Goal: Task Accomplishment & Management: Complete application form

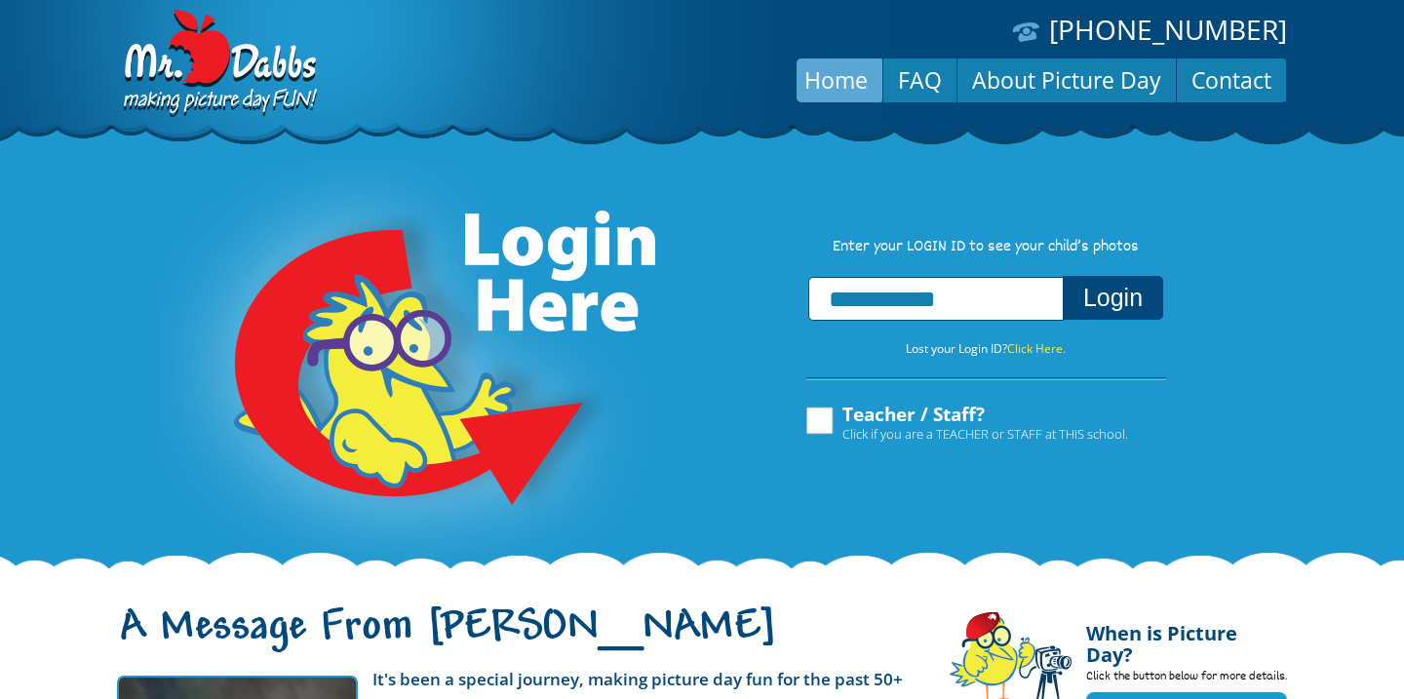
type input "**********"
click at [1127, 293] on button "Login" at bounding box center [1113, 298] width 100 height 44
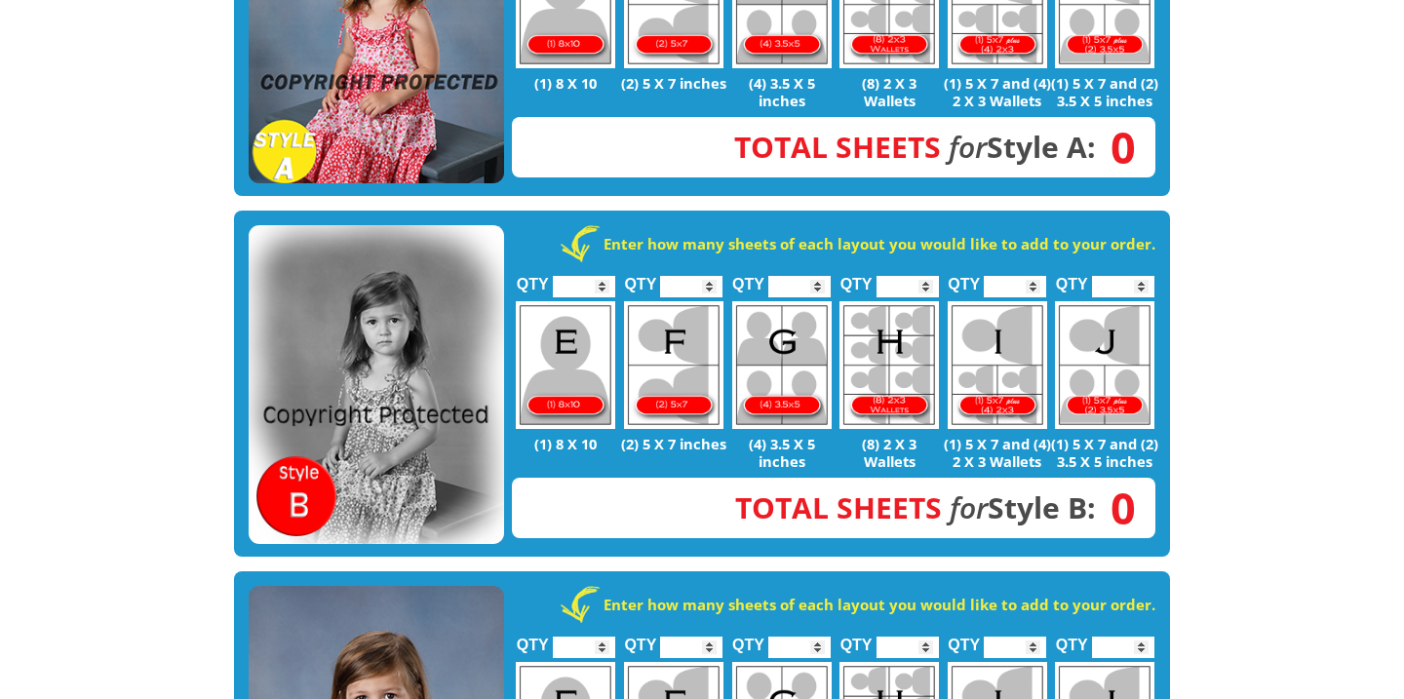
scroll to position [638, 0]
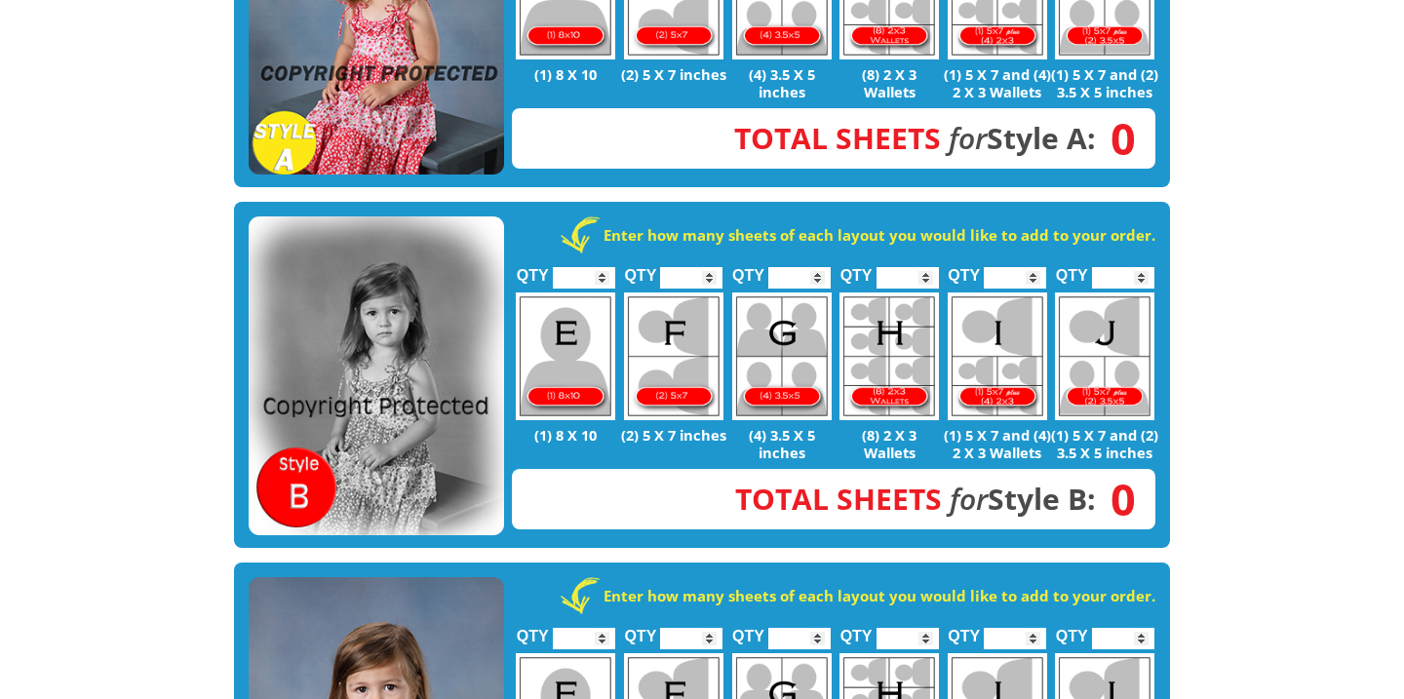
type input "*"
click at [1037, 267] on input "*" at bounding box center [1015, 277] width 62 height 21
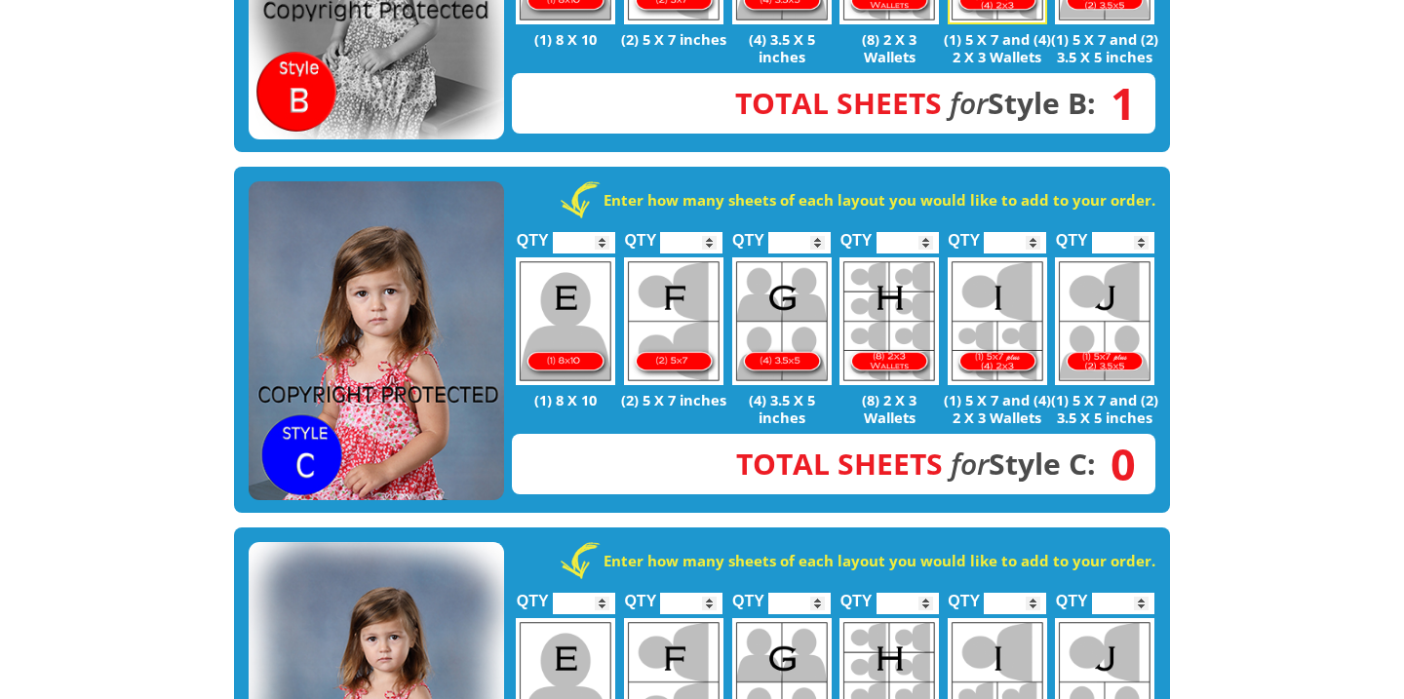
scroll to position [1025, 0]
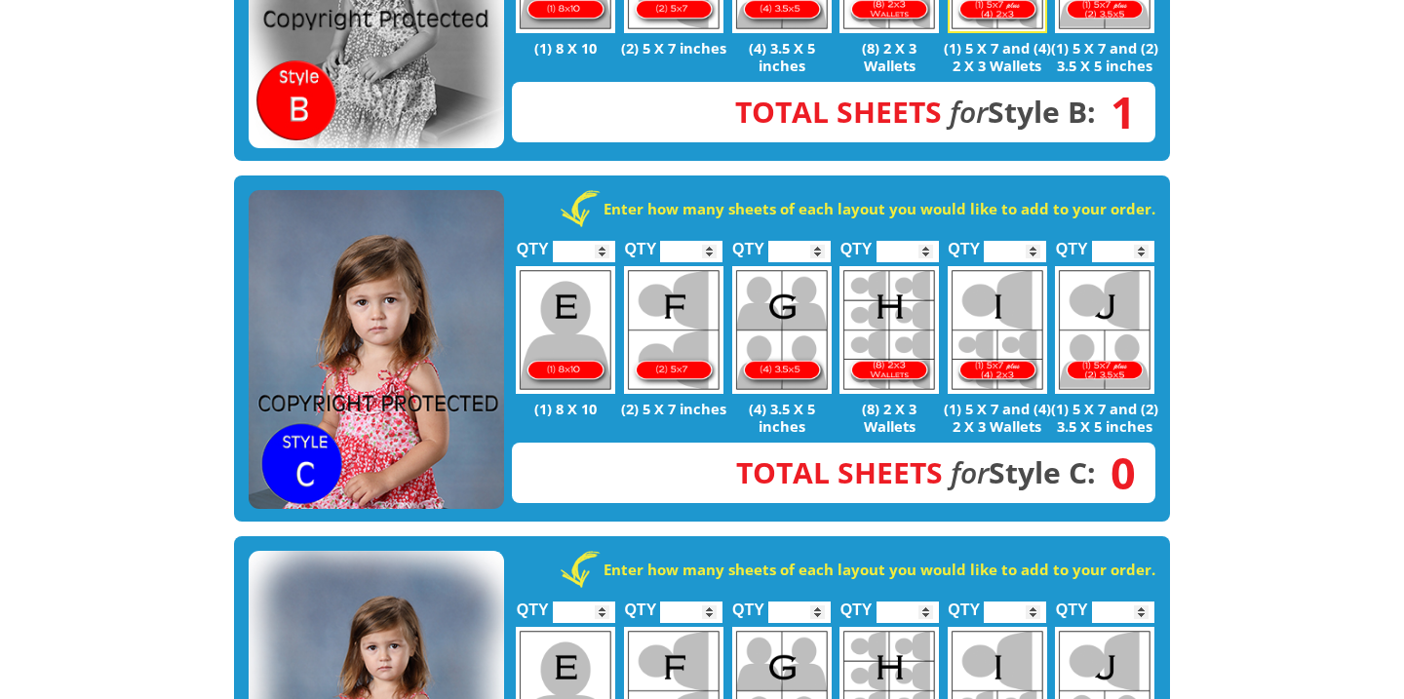
type input "*"
click at [713, 241] on input "*" at bounding box center [691, 251] width 62 height 21
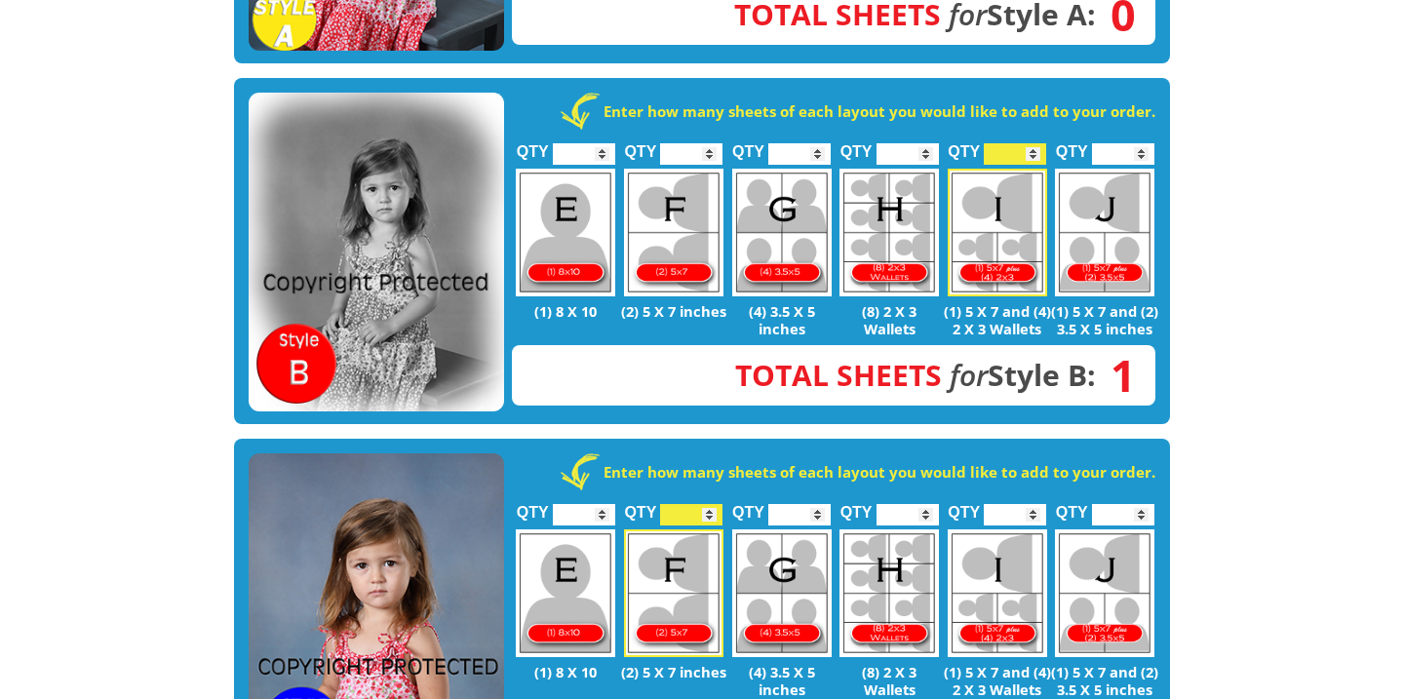
scroll to position [791, 0]
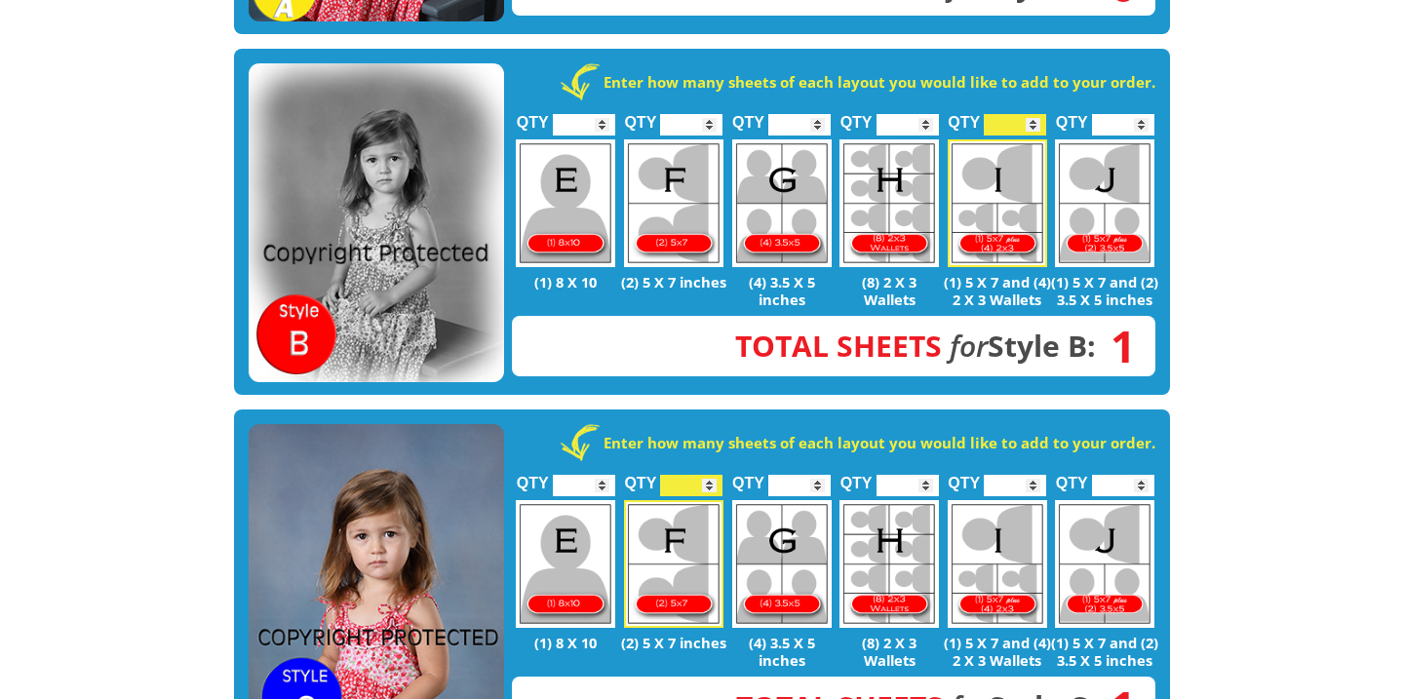
type input "*"
click at [821, 475] on input "*" at bounding box center [799, 485] width 62 height 21
type input "*"
click at [712, 475] on input "*" at bounding box center [691, 485] width 62 height 21
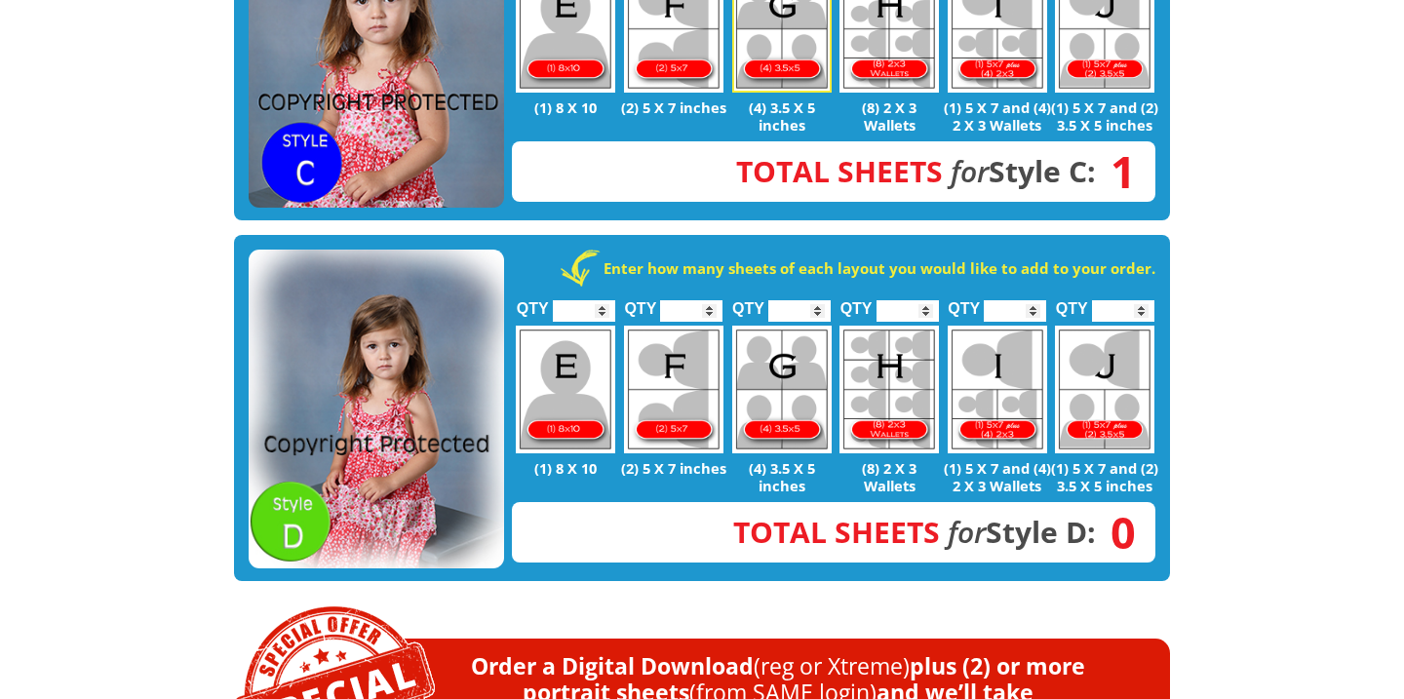
scroll to position [1277, 0]
